Goal: Task Accomplishment & Management: Manage account settings

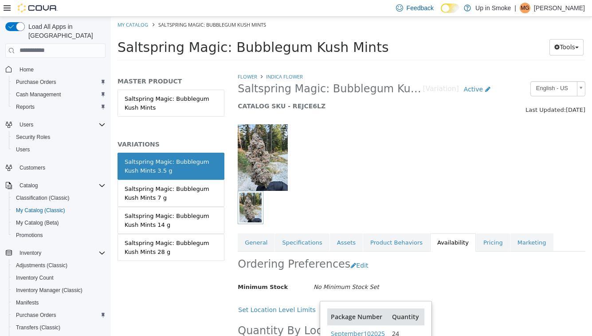
scroll to position [57, 0]
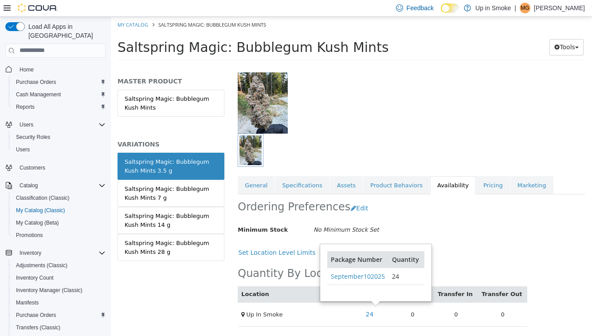
click at [407, 113] on div at bounding box center [411, 95] width 361 height 76
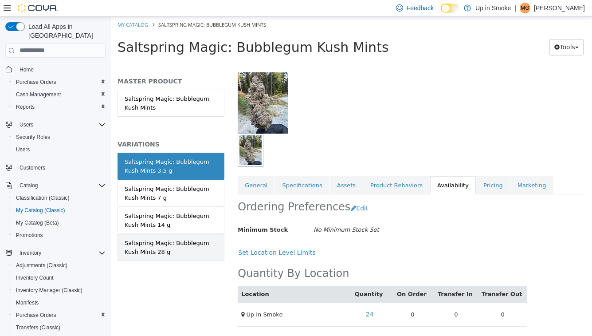
click at [196, 258] on link "Saltspring Magic: Bubblegum Kush Mints 28 g" at bounding box center [171, 246] width 107 height 27
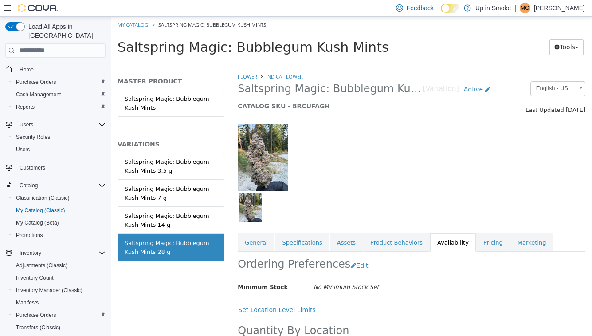
scroll to position [57, 0]
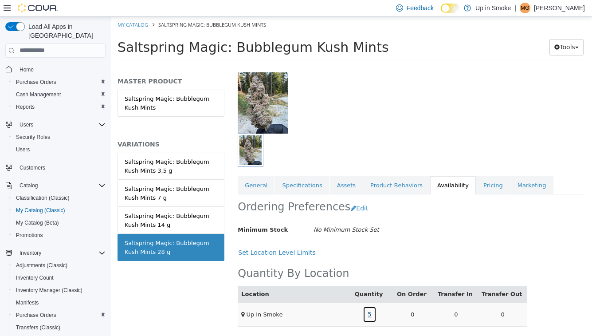
click at [372, 314] on link "5" at bounding box center [370, 314] width 14 height 16
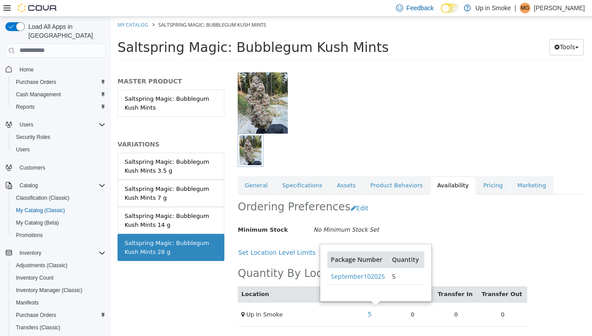
click at [356, 266] on th "Package Number" at bounding box center [357, 259] width 61 height 17
click at [356, 272] on link "September102025" at bounding box center [358, 275] width 54 height 8
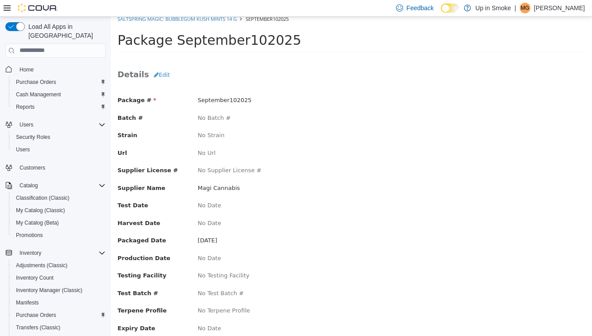
scroll to position [7, 0]
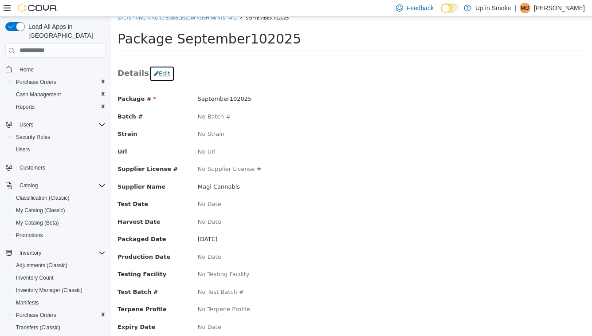
click at [159, 80] on button "Edit" at bounding box center [162, 73] width 26 height 16
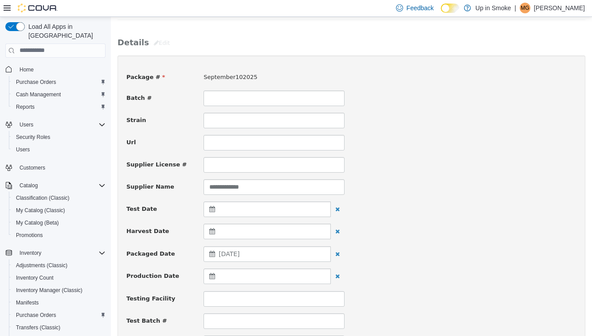
scroll to position [44, 0]
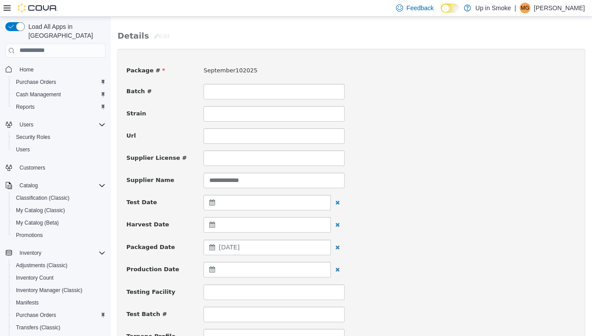
click at [239, 245] on span "[DATE]" at bounding box center [229, 246] width 21 height 7
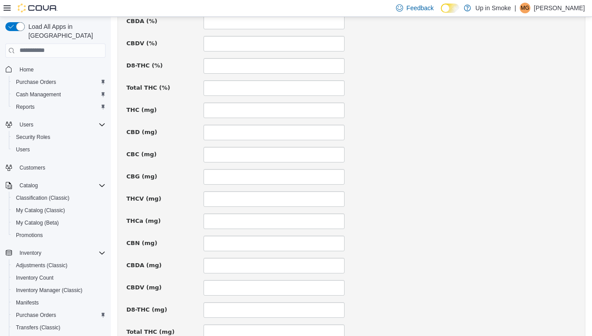
scroll to position [627, 0]
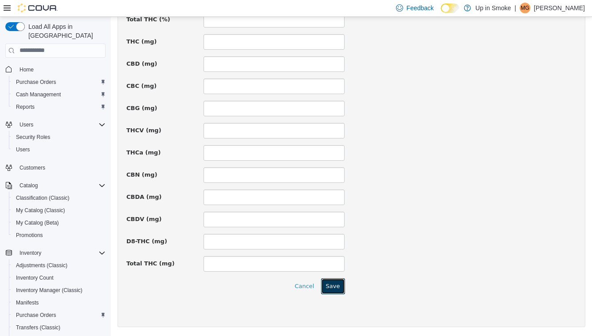
click at [333, 284] on button "Save" at bounding box center [333, 286] width 24 height 16
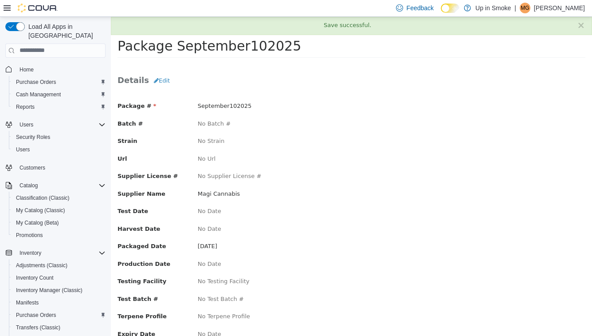
scroll to position [8, 0]
